Goal: Task Accomplishment & Management: Use online tool/utility

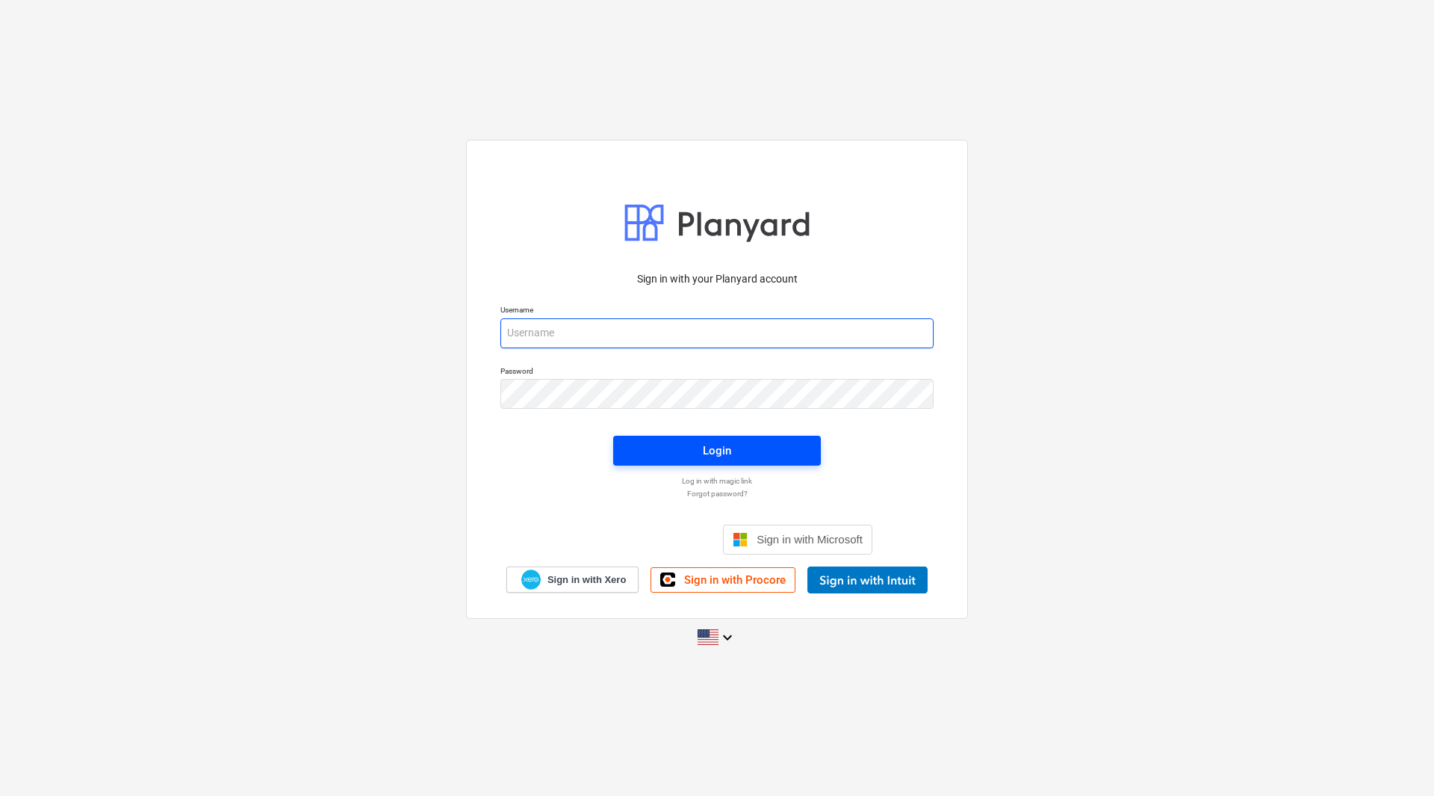
type input "[PERSON_NAME][EMAIL_ADDRESS][DOMAIN_NAME]"
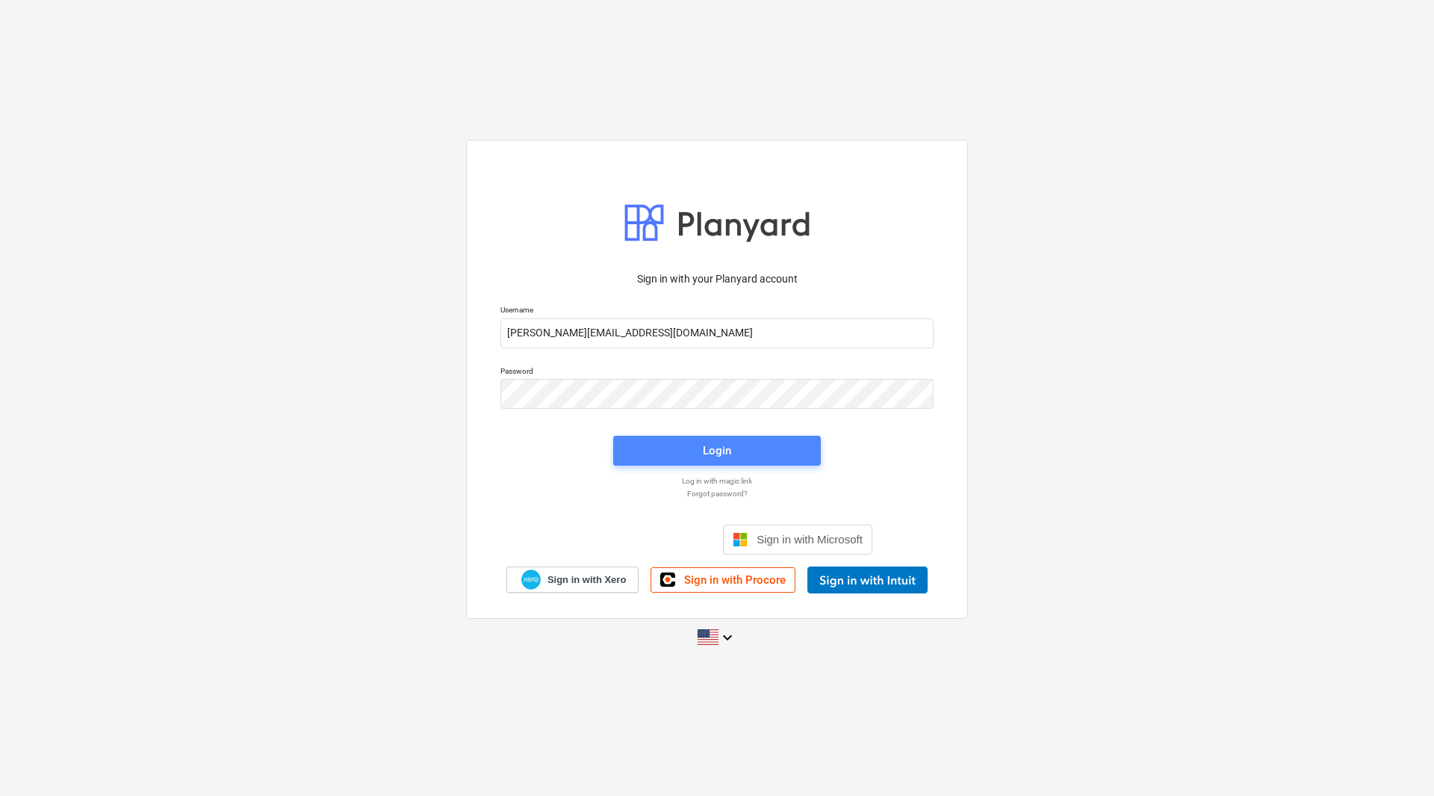
click at [705, 446] on div "Login" at bounding box center [717, 450] width 28 height 19
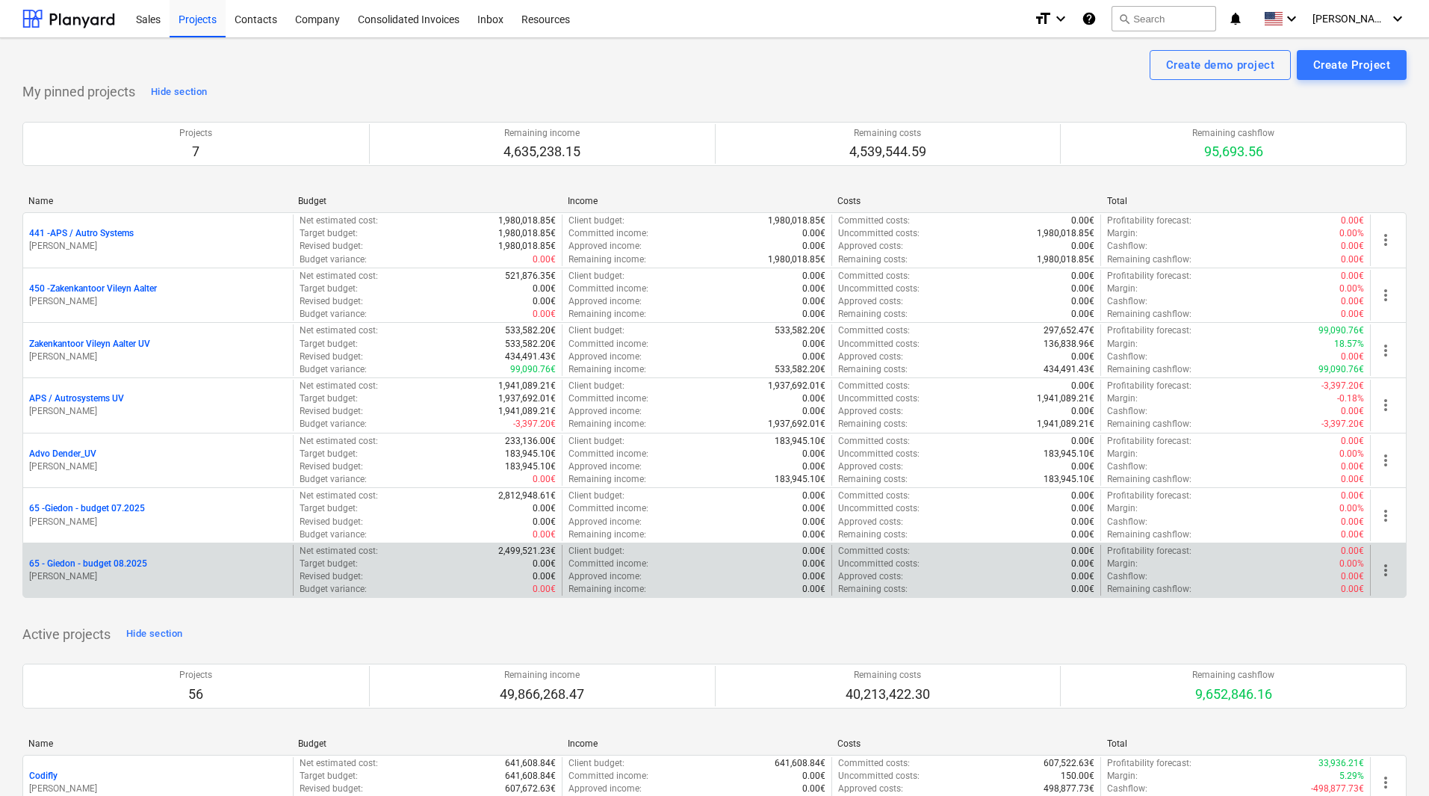
click at [78, 563] on p "65 - Giedon - budget 08.2025" at bounding box center [88, 563] width 118 height 13
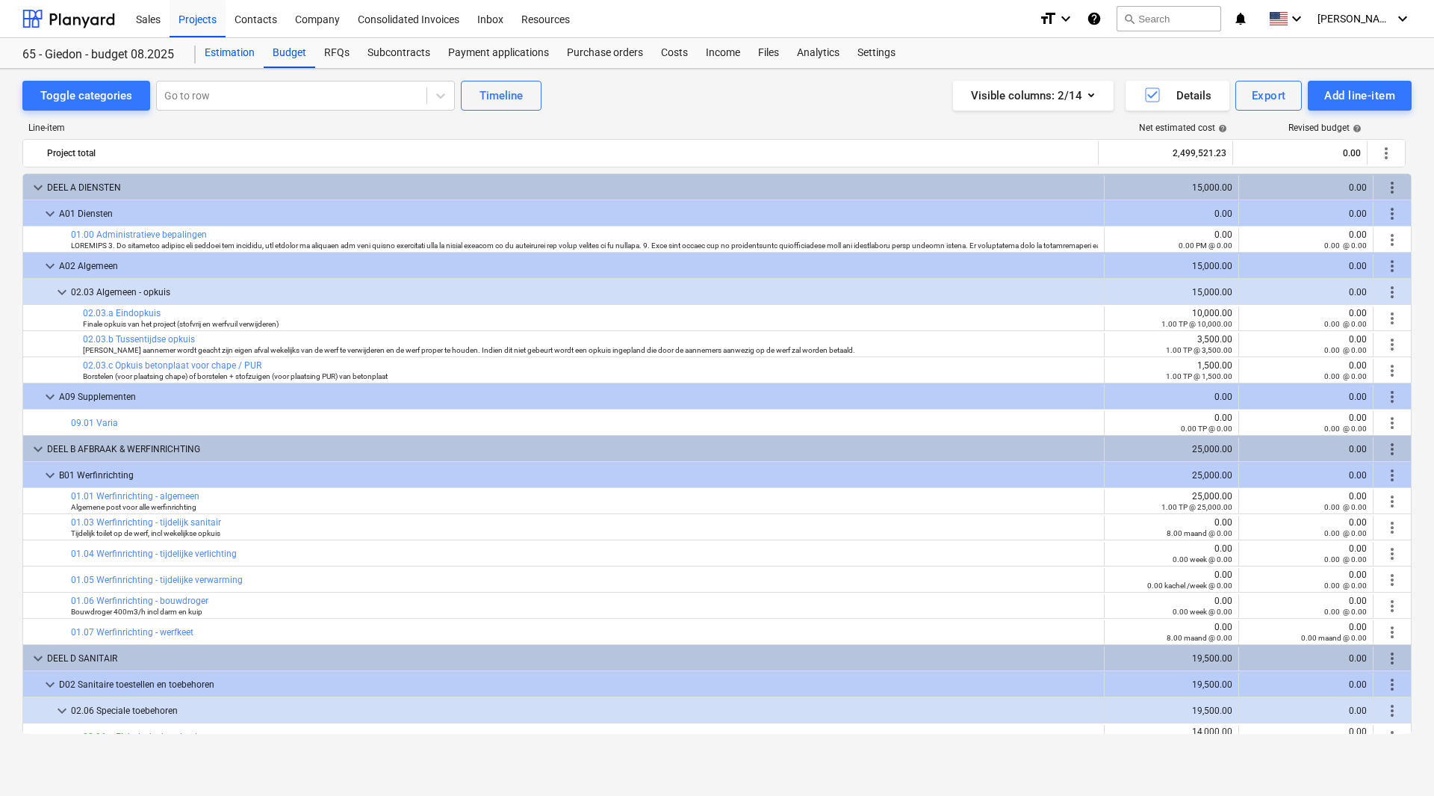
click at [231, 52] on div "Estimation" at bounding box center [230, 53] width 68 height 30
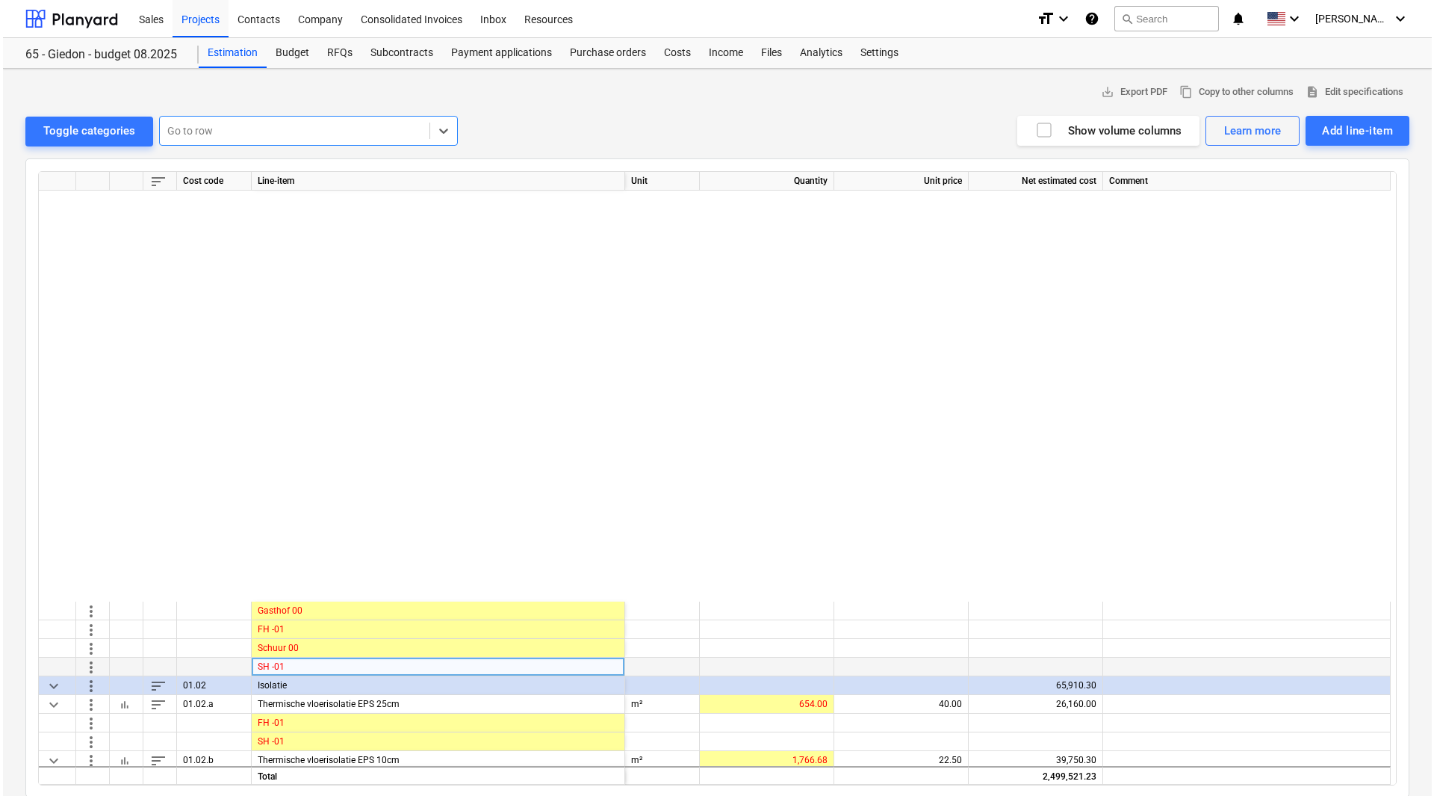
scroll to position [896, 0]
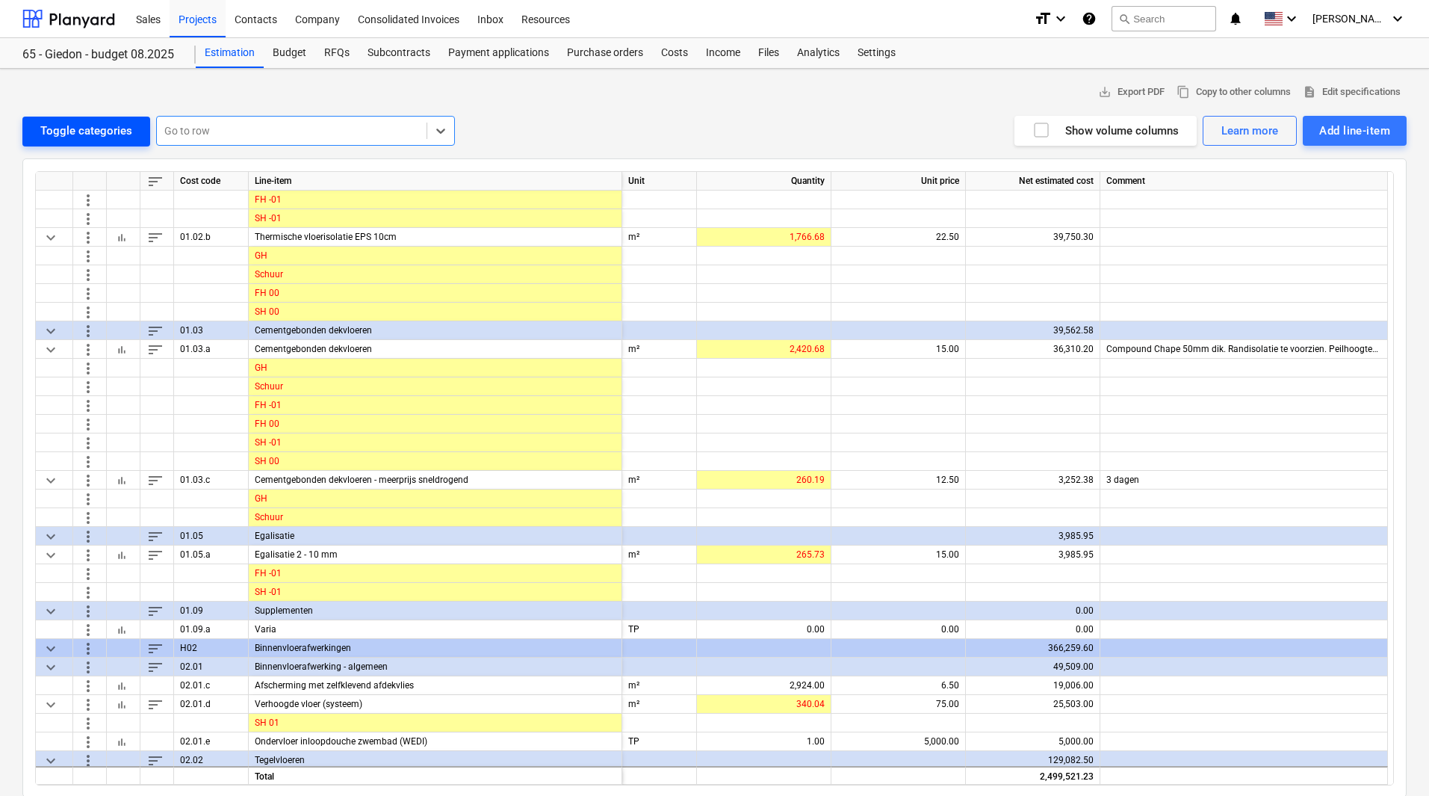
click at [107, 129] on div "Toggle categories" at bounding box center [86, 130] width 92 height 19
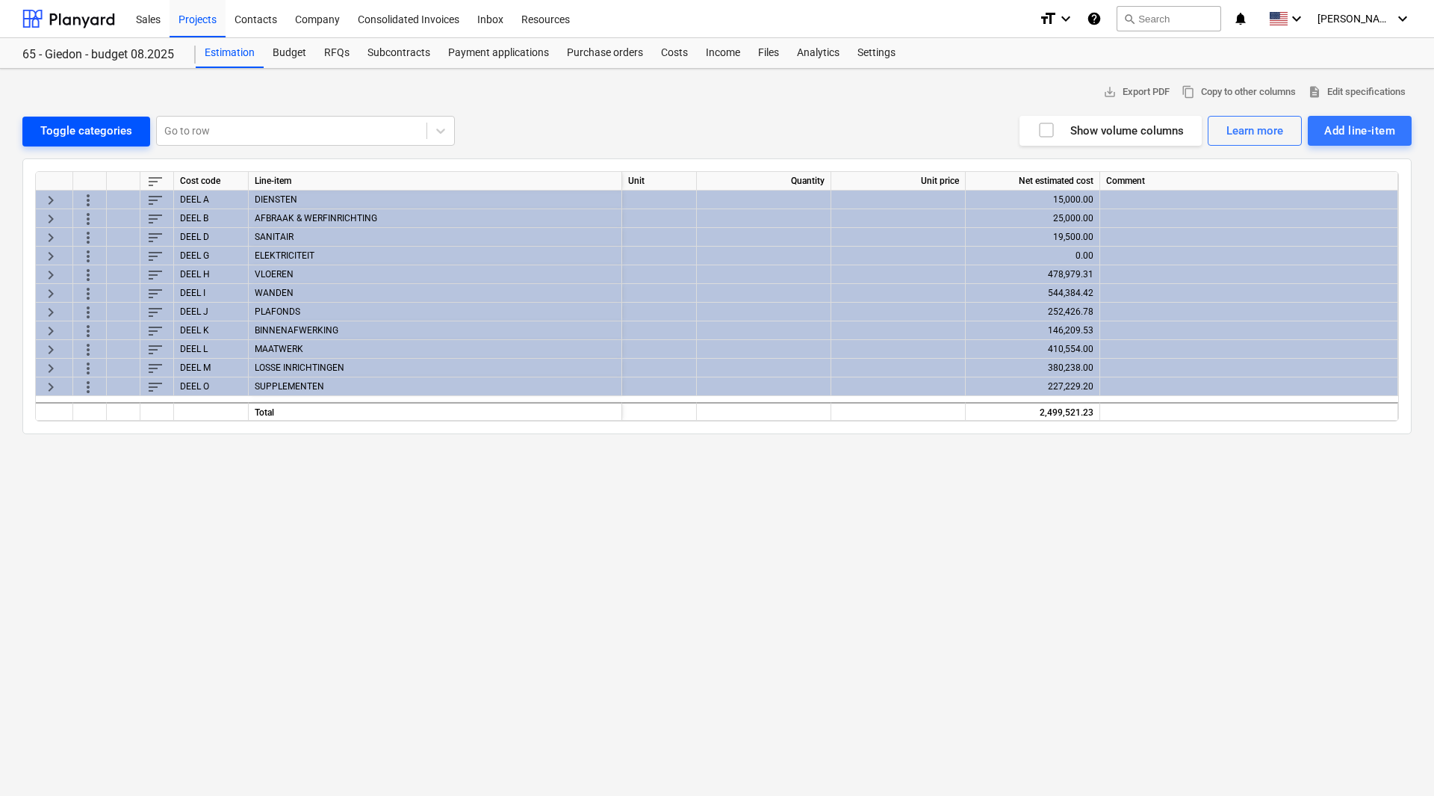
scroll to position [0, 0]
click at [274, 270] on div "VLOEREN" at bounding box center [436, 274] width 374 height 19
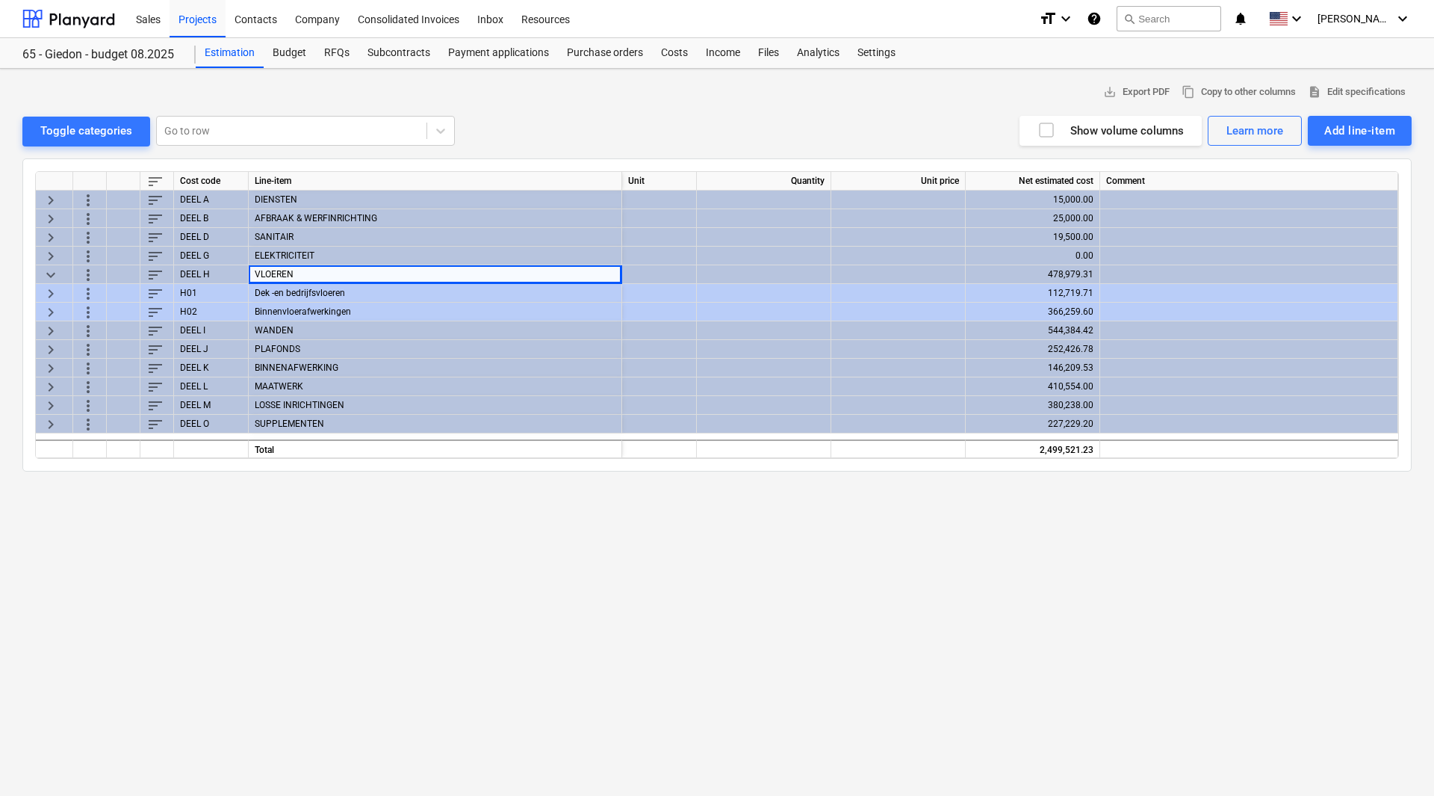
click at [50, 309] on span "keyboard_arrow_right" at bounding box center [51, 312] width 18 height 18
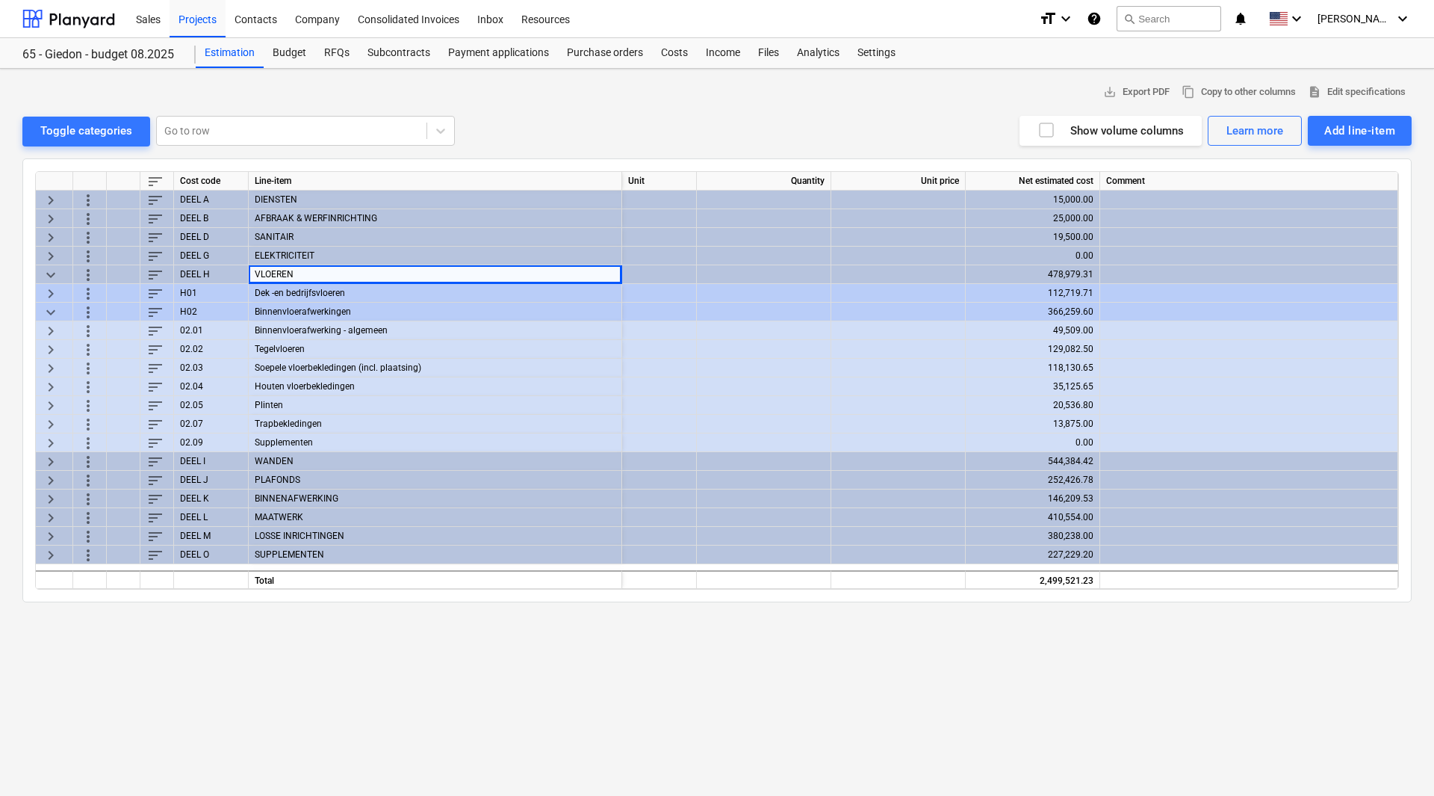
click at [52, 347] on span "keyboard_arrow_right" at bounding box center [51, 349] width 18 height 18
